Goal: Navigation & Orientation: Find specific page/section

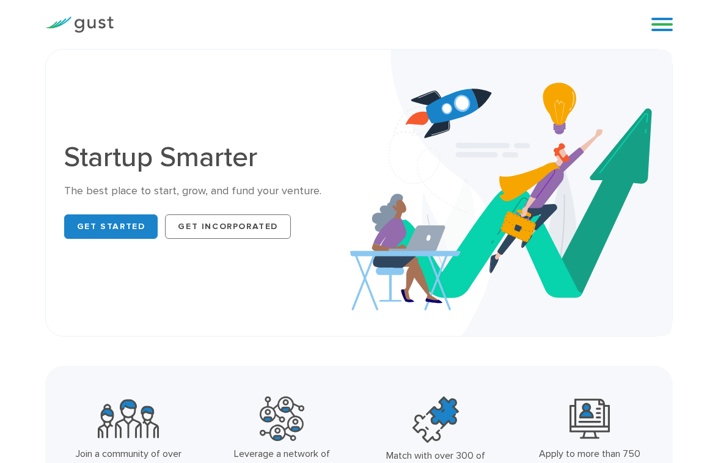
click at [653, 28] on link at bounding box center [662, 24] width 21 height 18
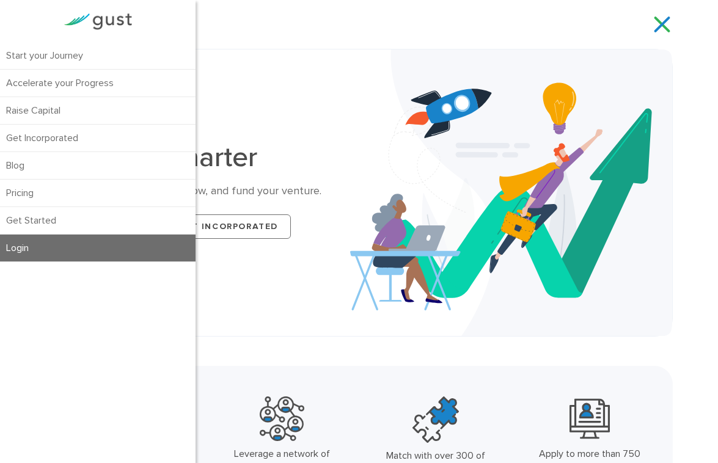
click at [82, 248] on link "Login" at bounding box center [98, 248] width 196 height 27
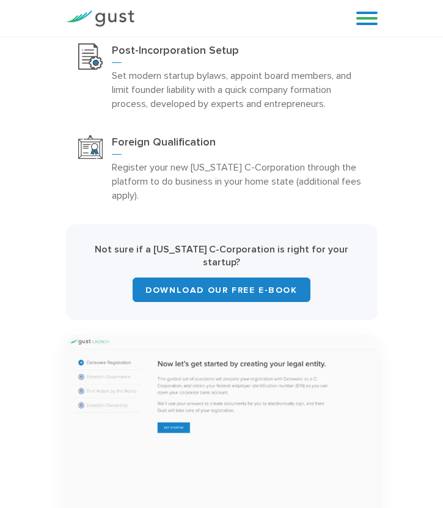
scroll to position [532, 0]
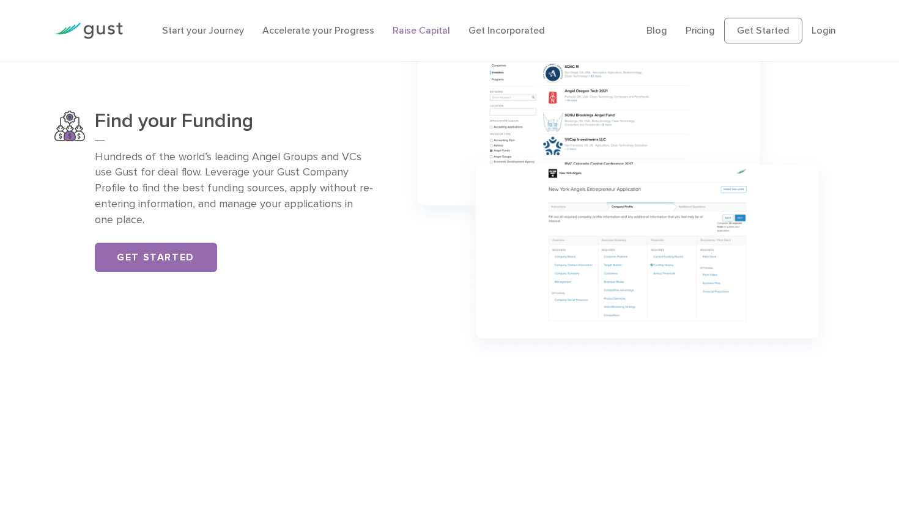
scroll to position [879, 0]
